Goal: Use online tool/utility: Use online tool/utility

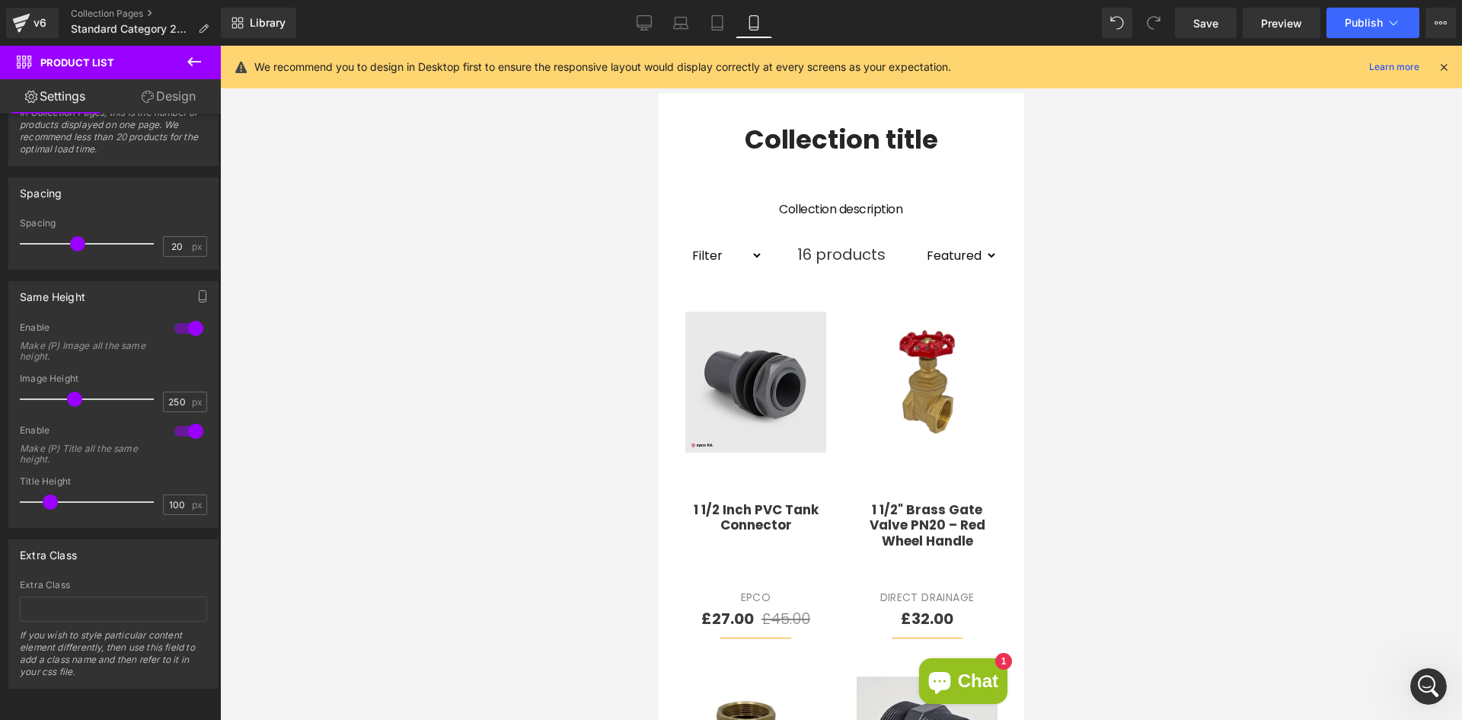
scroll to position [288, 0]
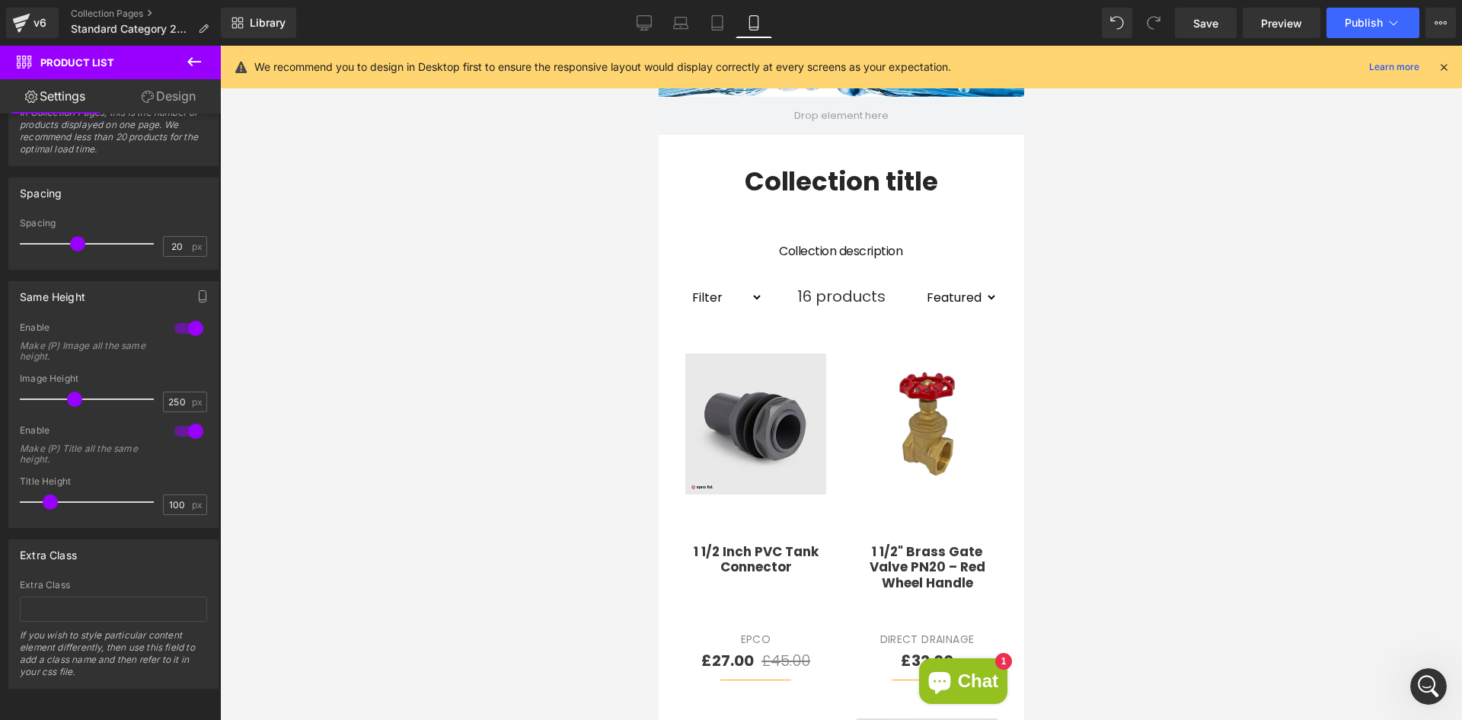
drag, startPoint x: 658, startPoint y: 46, endPoint x: 1685, endPoint y: 144, distance: 1031.2
drag, startPoint x: 75, startPoint y: 240, endPoint x: 15, endPoint y: 235, distance: 60.4
click at [18, 235] on div "0px Spacing 0 px" at bounding box center [113, 243] width 209 height 51
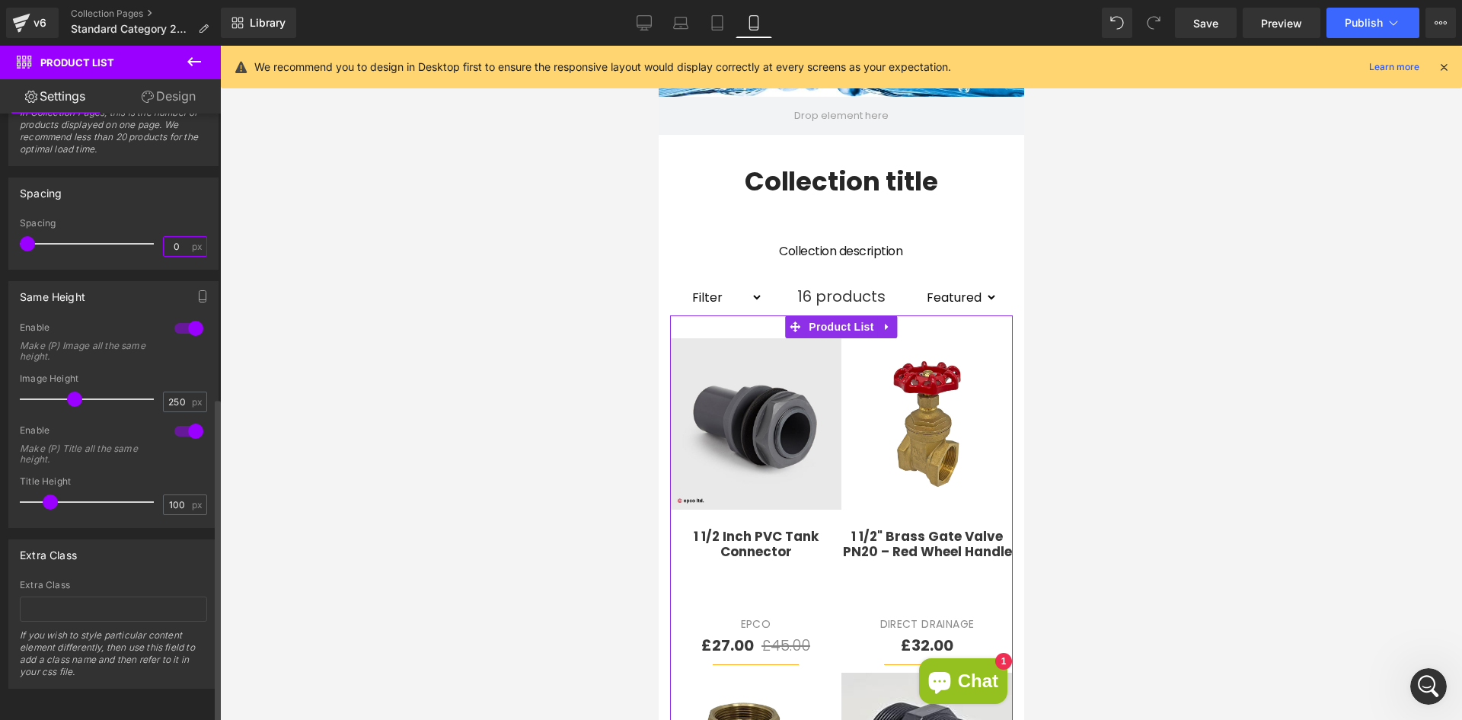
drag, startPoint x: 174, startPoint y: 232, endPoint x: 164, endPoint y: 228, distance: 10.6
click at [164, 237] on input "0" at bounding box center [177, 246] width 27 height 19
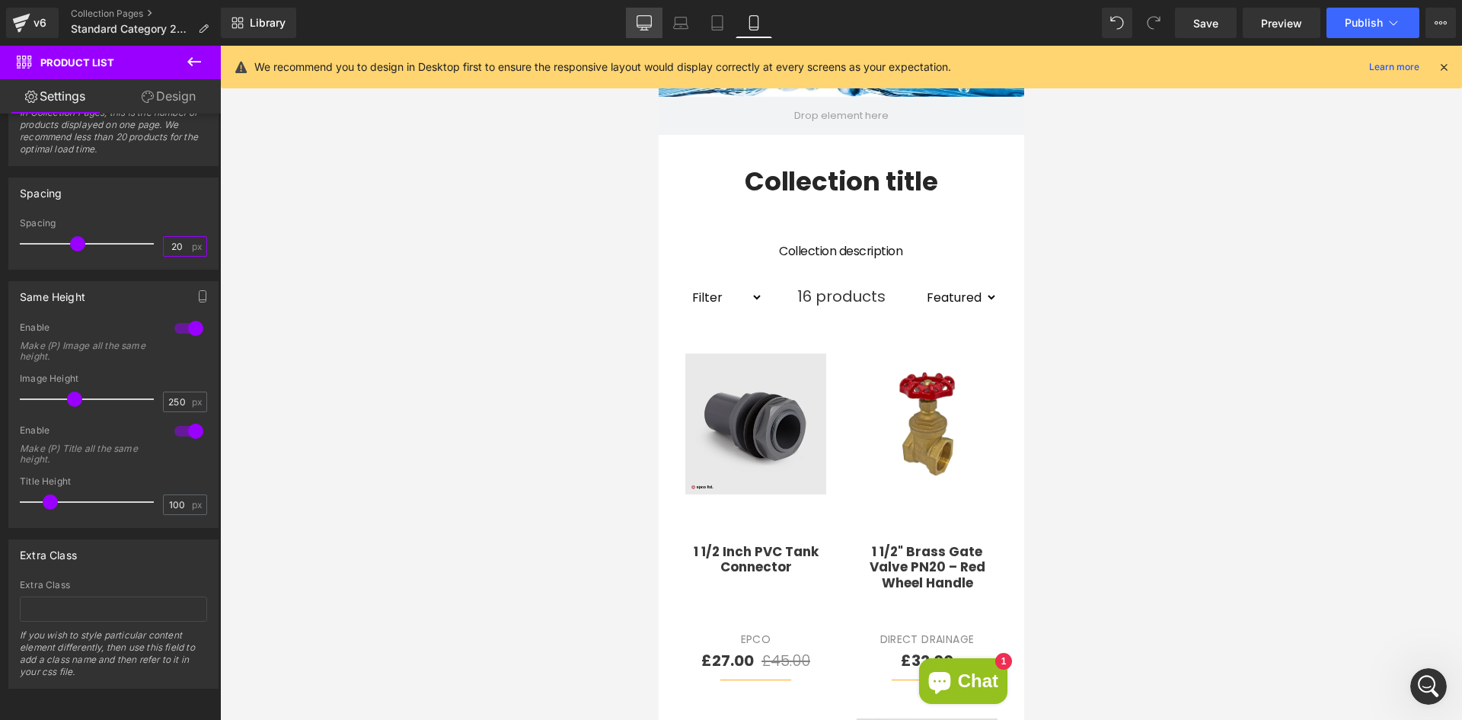
type input "20"
click at [647, 27] on icon at bounding box center [644, 21] width 14 height 11
type input "350"
type input "75"
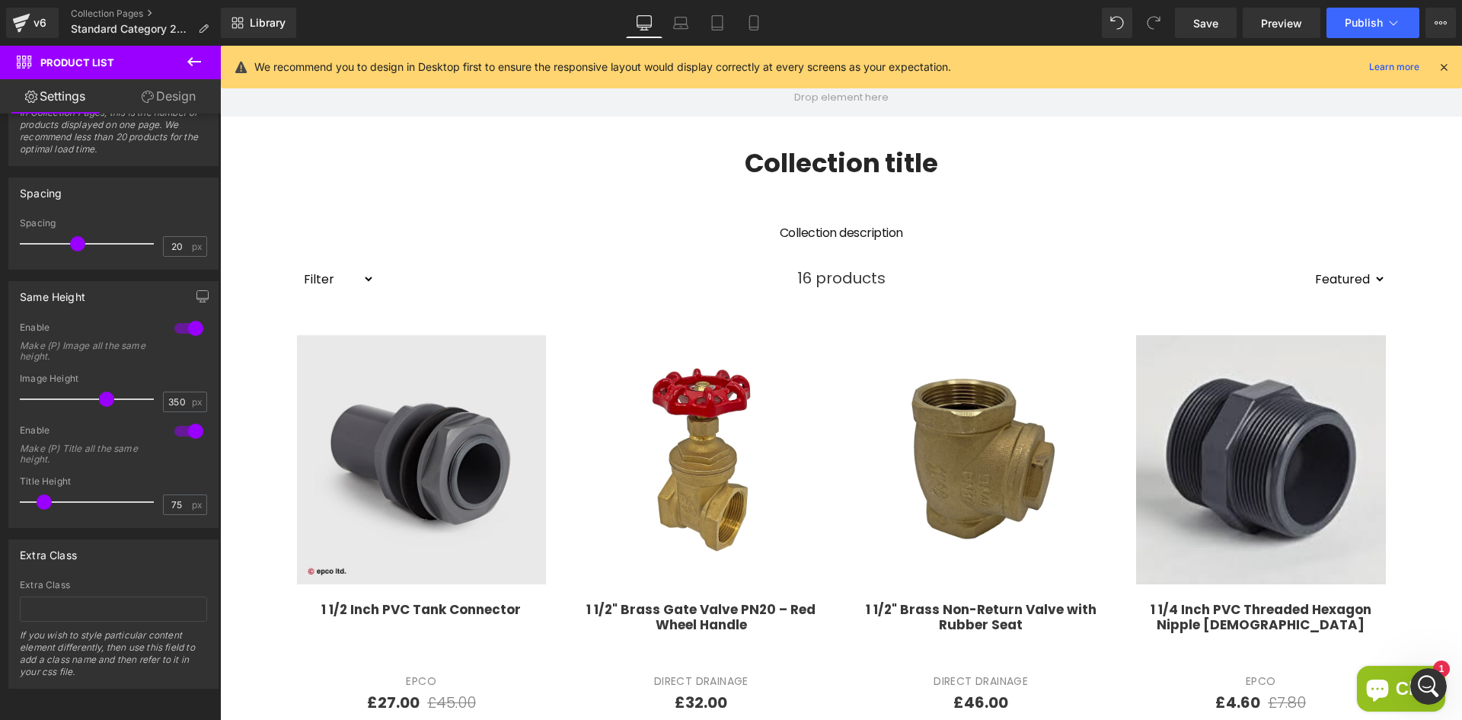
scroll to position [270, 0]
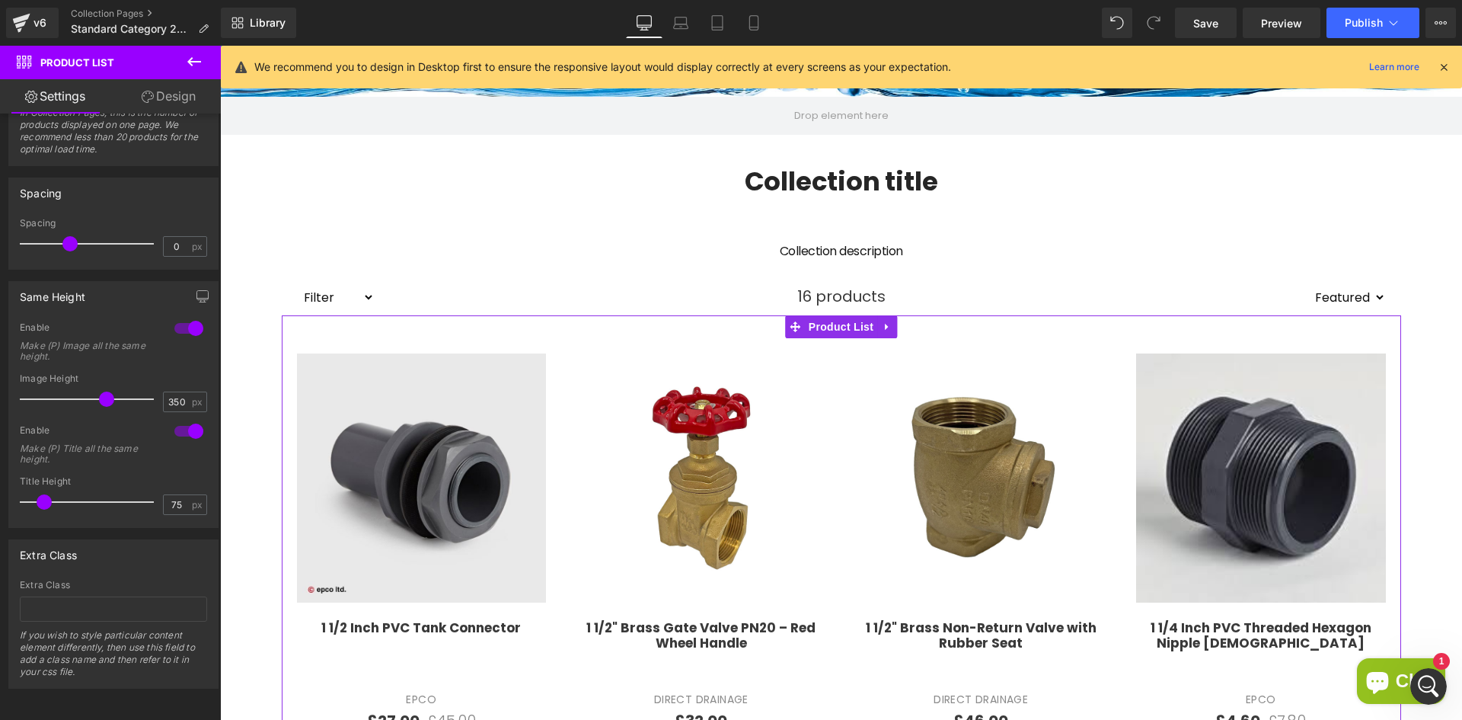
drag, startPoint x: 75, startPoint y: 236, endPoint x: -1, endPoint y: 234, distance: 75.4
click at [0, 234] on html "Product List You are previewing how the will restyle your page. You can not edi…" at bounding box center [731, 360] width 1462 height 720
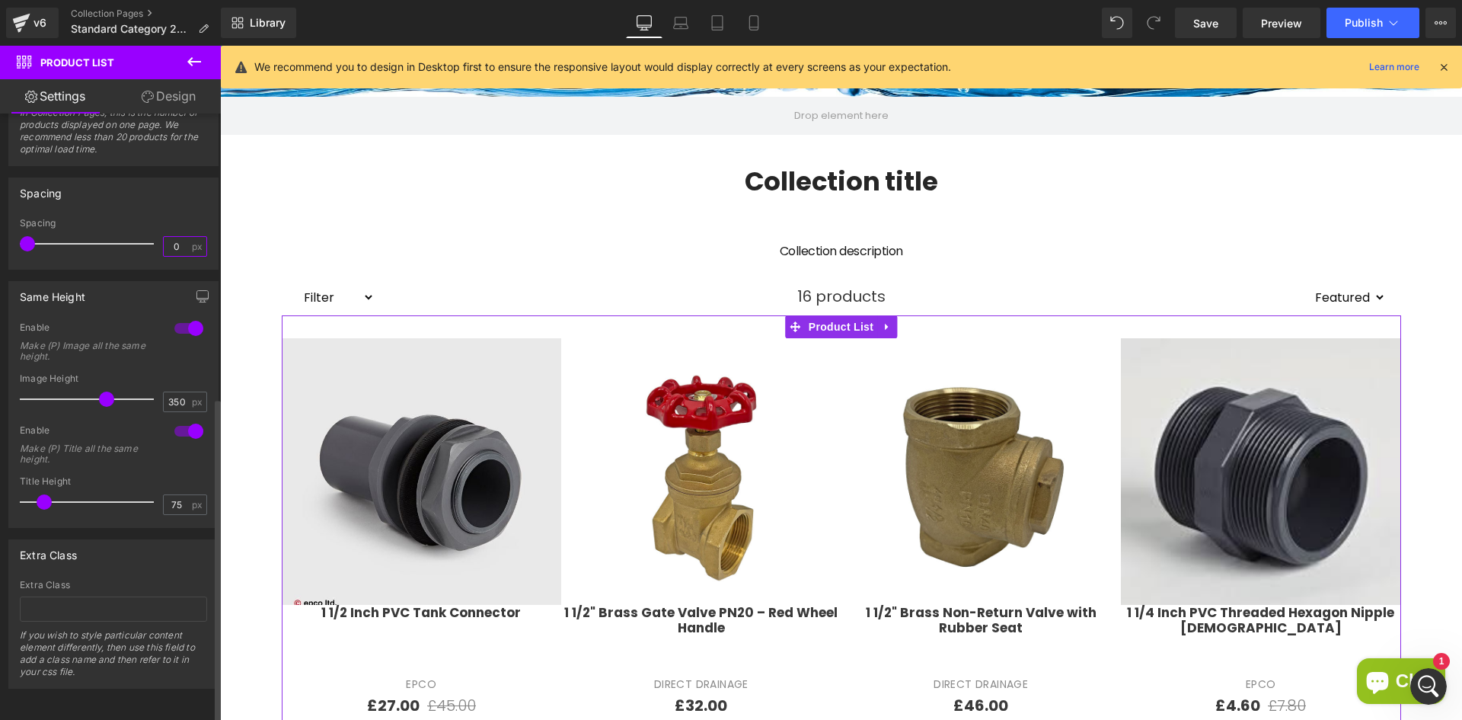
drag, startPoint x: 160, startPoint y: 240, endPoint x: 171, endPoint y: 236, distance: 12.0
click at [171, 237] on input "0" at bounding box center [177, 246] width 27 height 19
type input "15"
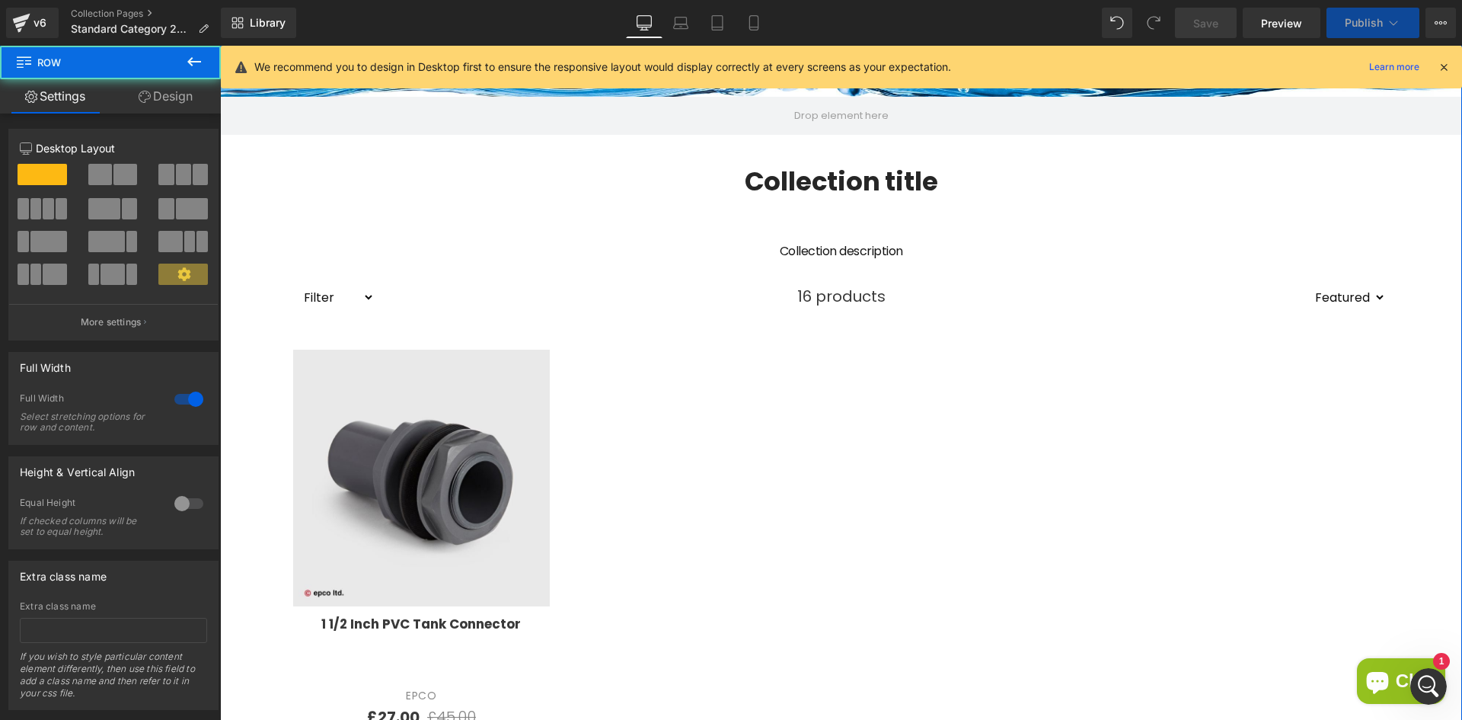
click at [251, 228] on div "Collection Banner Collection title Collection Title Collection description Coll…" at bounding box center [841, 395] width 1242 height 978
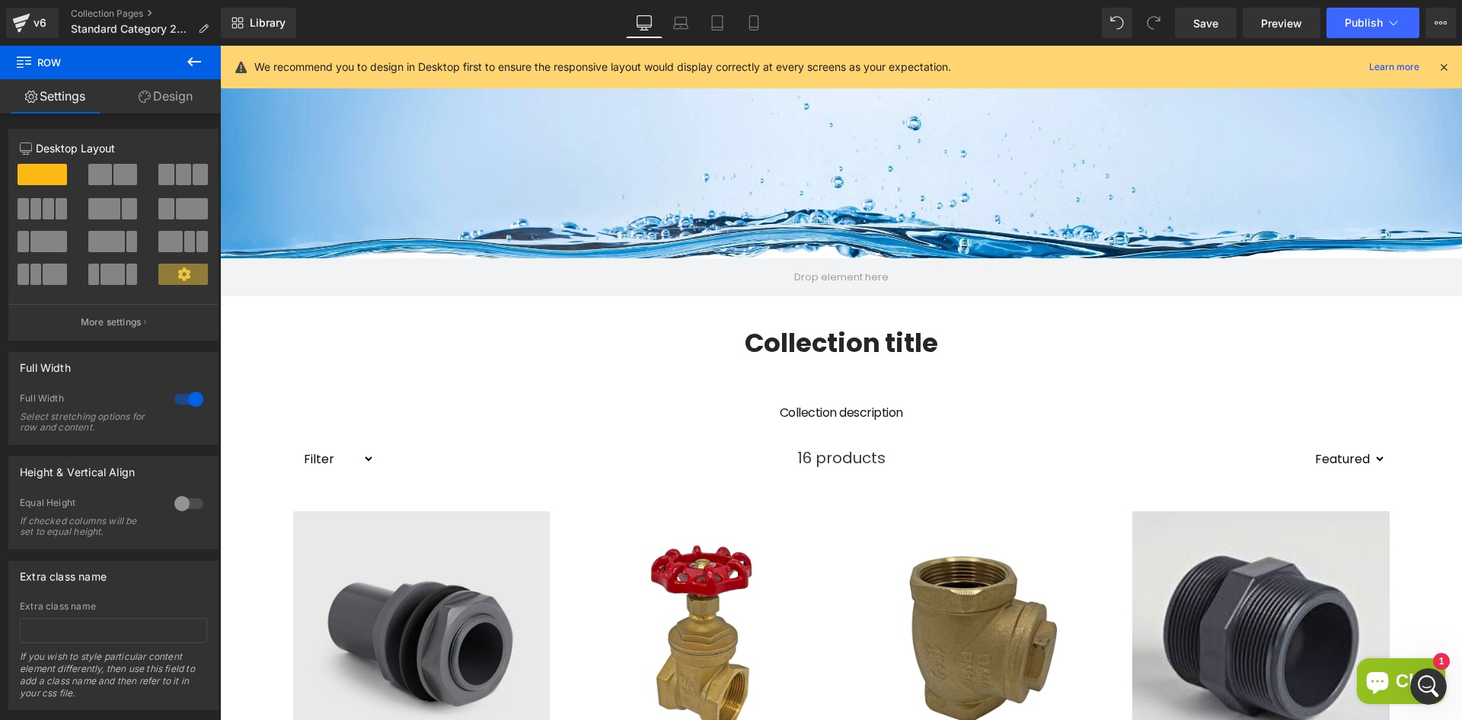
scroll to position [0, 0]
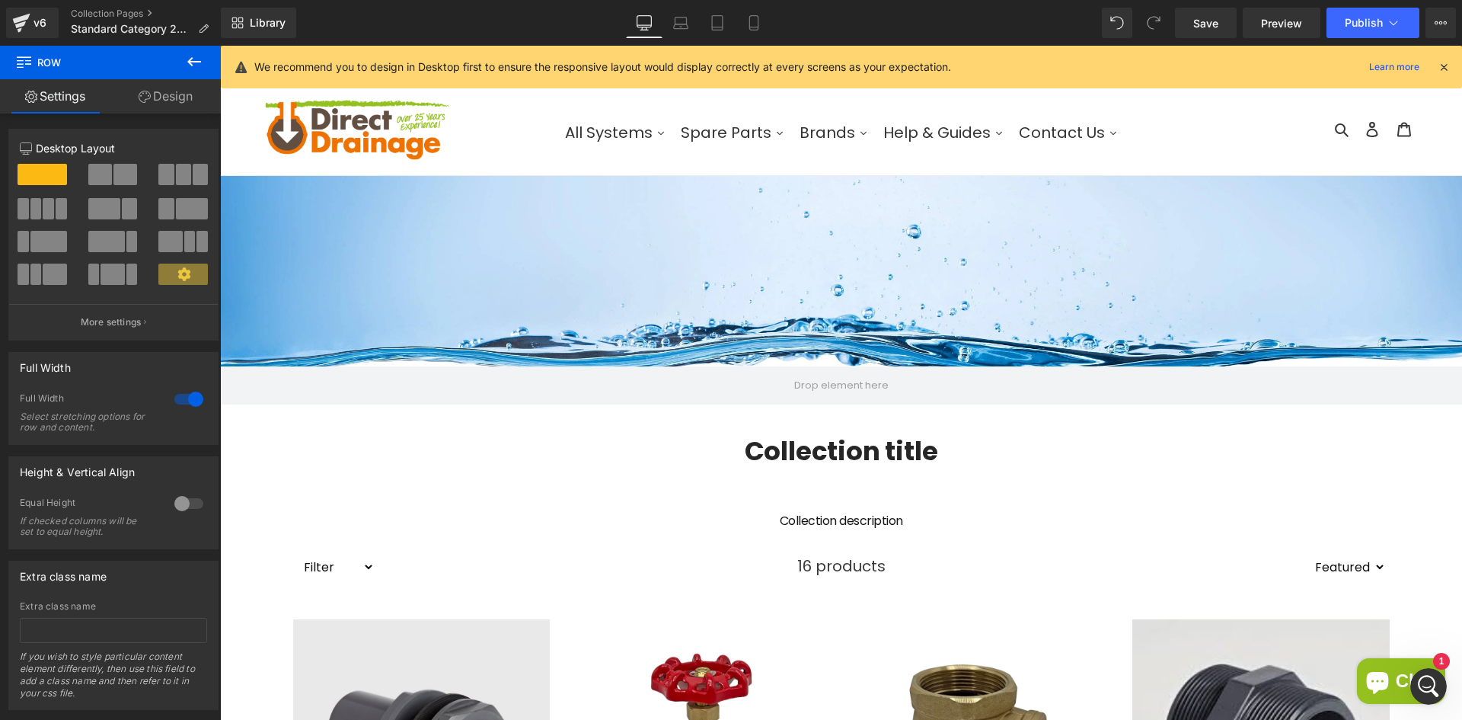
drag, startPoint x: 1461, startPoint y: 242, endPoint x: 1681, endPoint y: 132, distance: 246.2
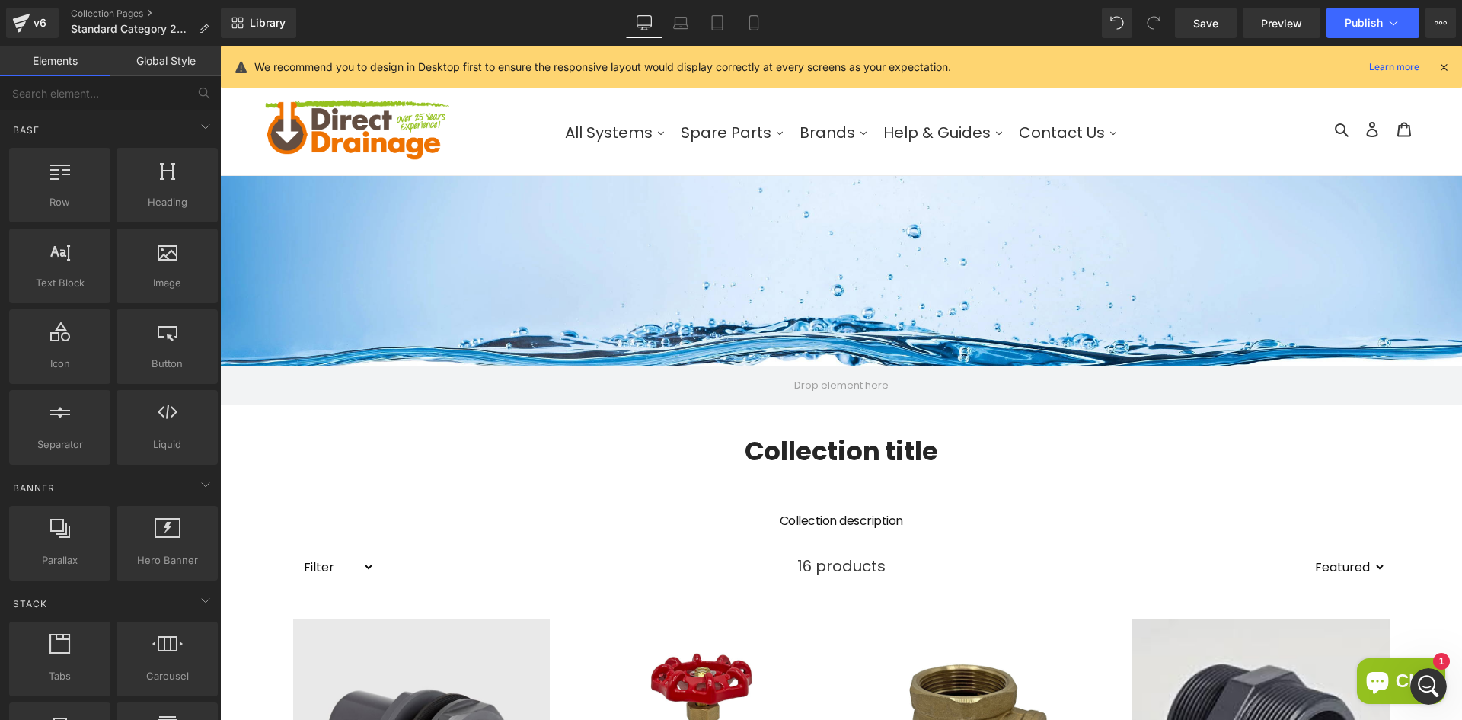
drag, startPoint x: 1387, startPoint y: 687, endPoint x: 1353, endPoint y: 561, distance: 130.0
click at [1427, 666] on div "Open Intercom Messenger" at bounding box center [1426, 684] width 50 height 50
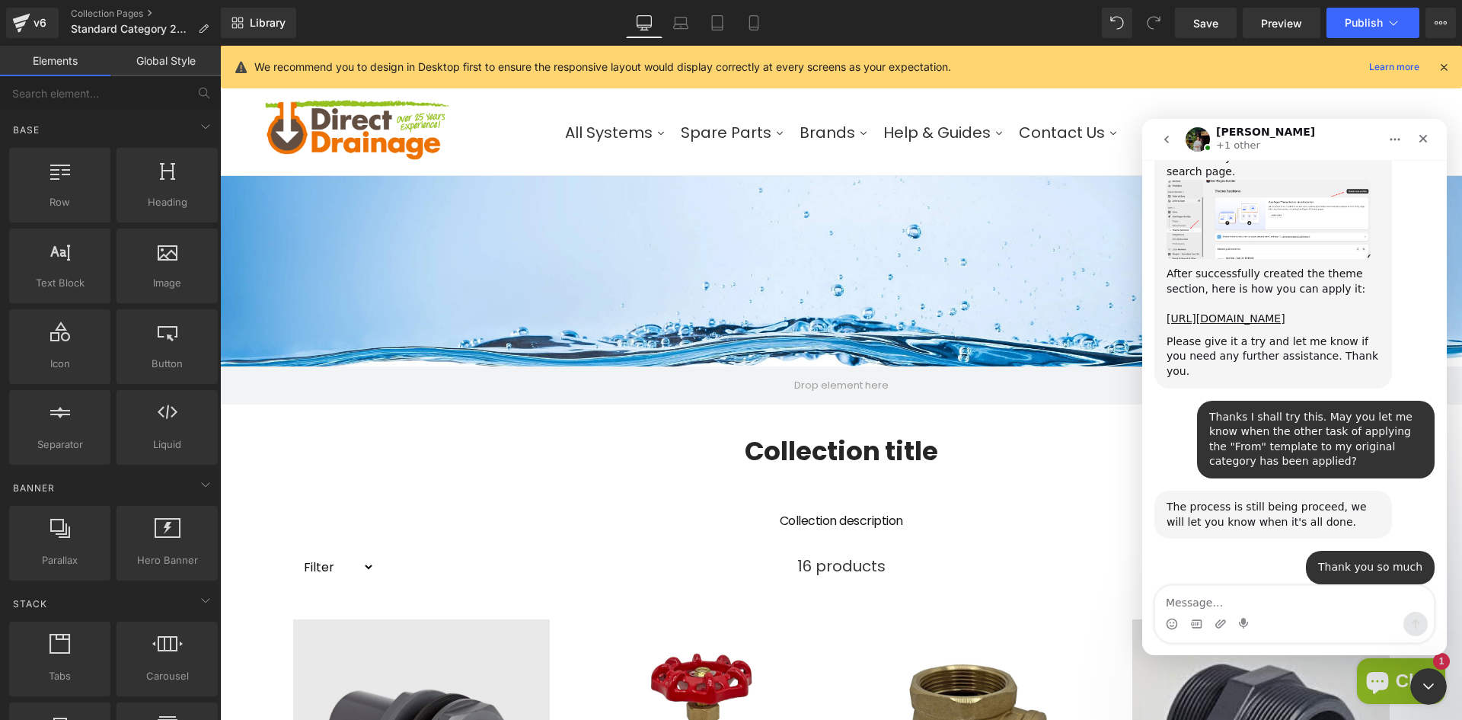
scroll to position [6797, 0]
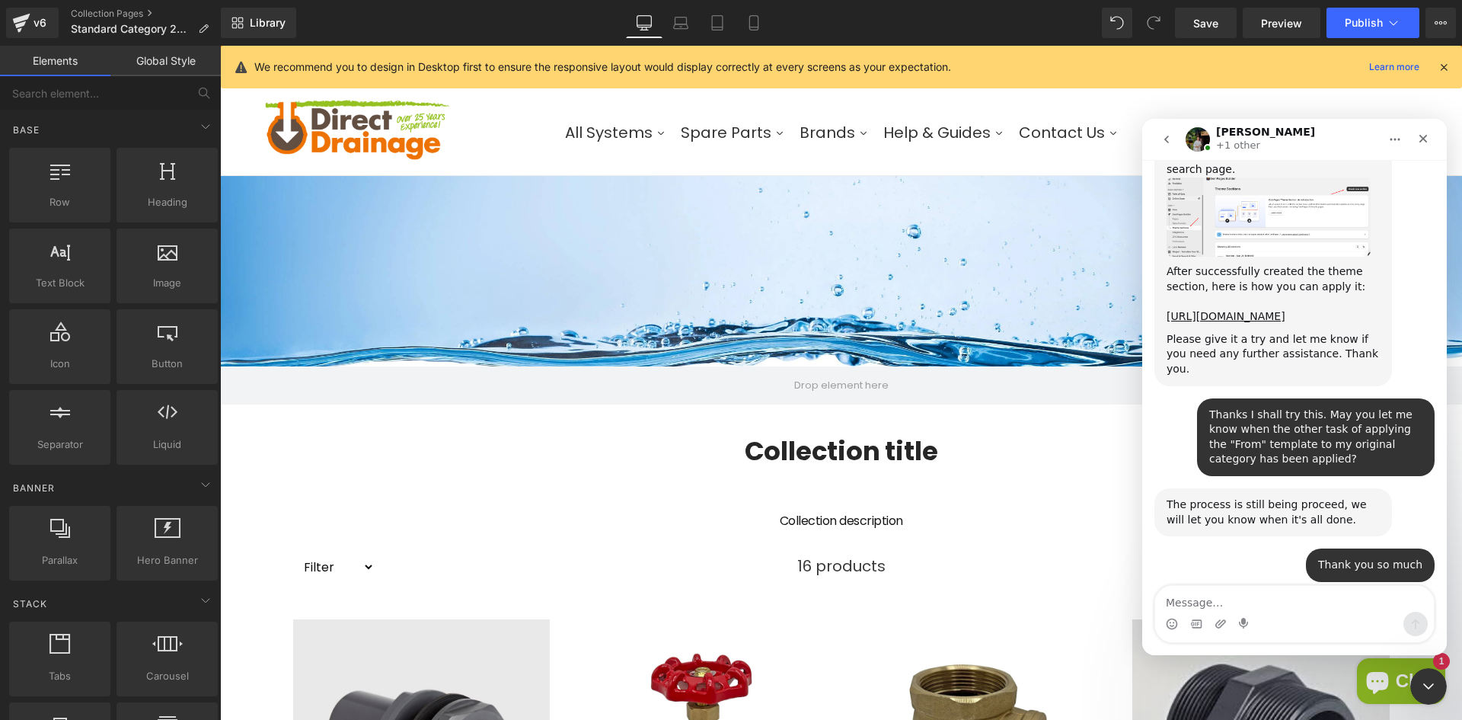
click at [1216, 605] on textarea "Message…" at bounding box center [1294, 599] width 279 height 26
click at [1171, 616] on div "Intercom messenger" at bounding box center [1172, 624] width 12 height 24
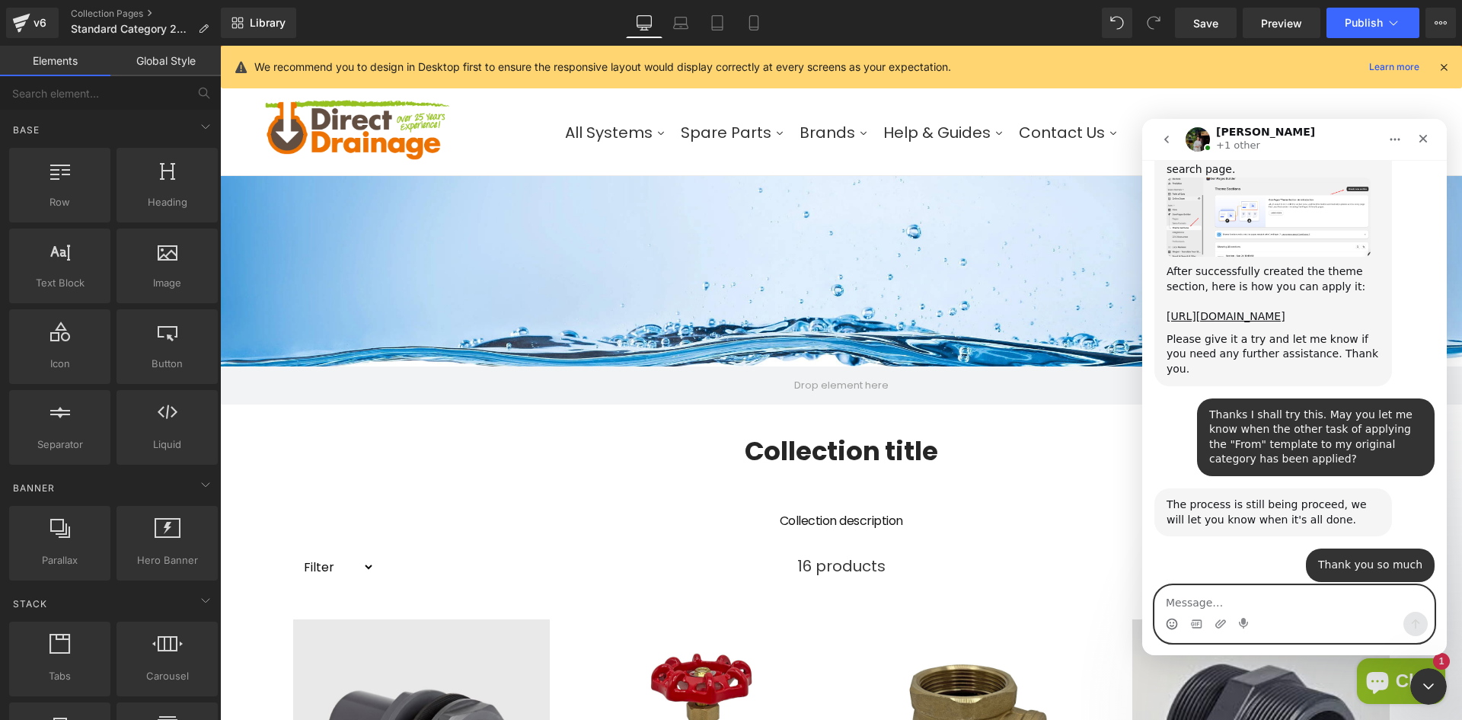
click at [1174, 618] on circle "Emoji picker" at bounding box center [1172, 623] width 10 height 10
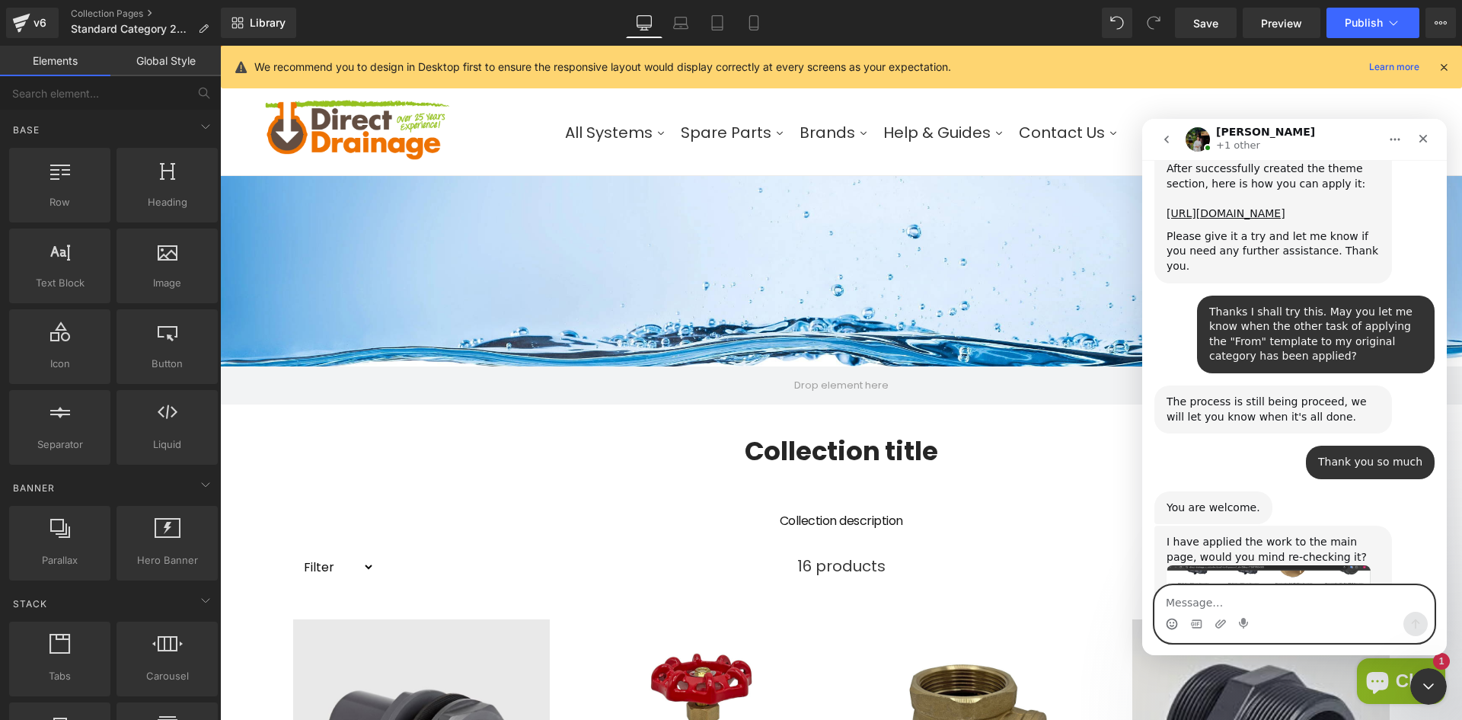
scroll to position [6909, 0]
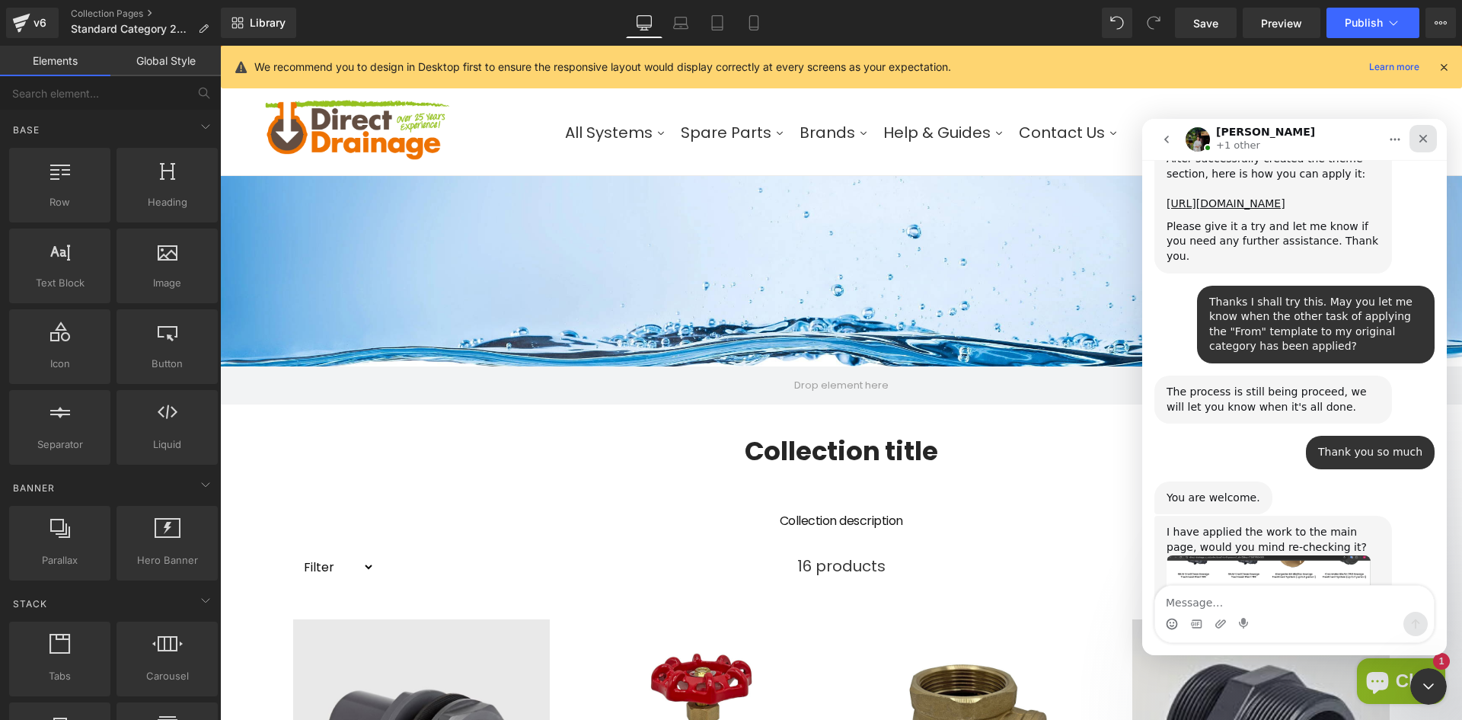
click at [1418, 136] on icon "Close" at bounding box center [1423, 139] width 12 height 12
